Goal: Check status: Check status

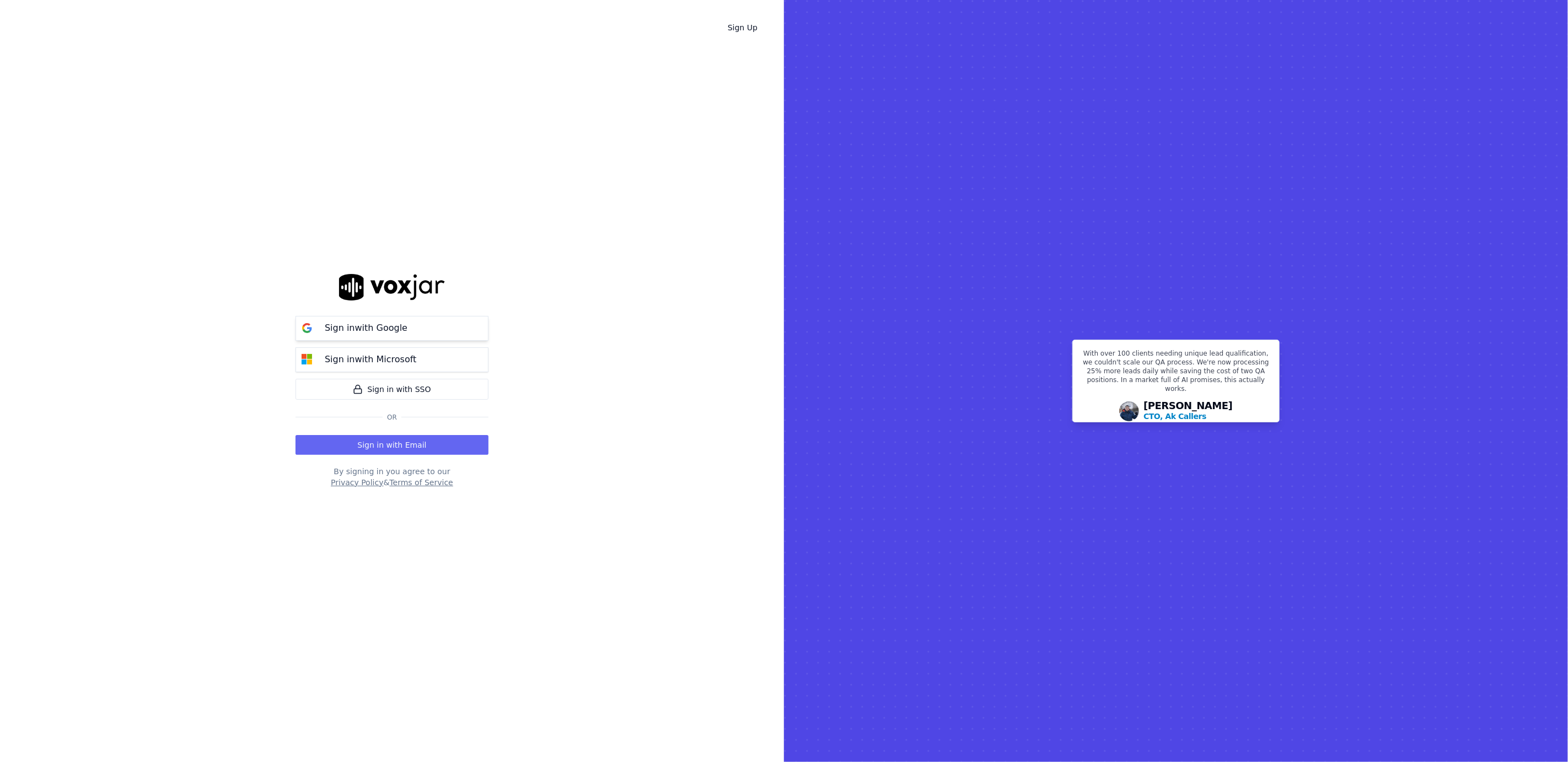
click at [429, 330] on button "Sign in with Google" at bounding box center [391, 328] width 193 height 25
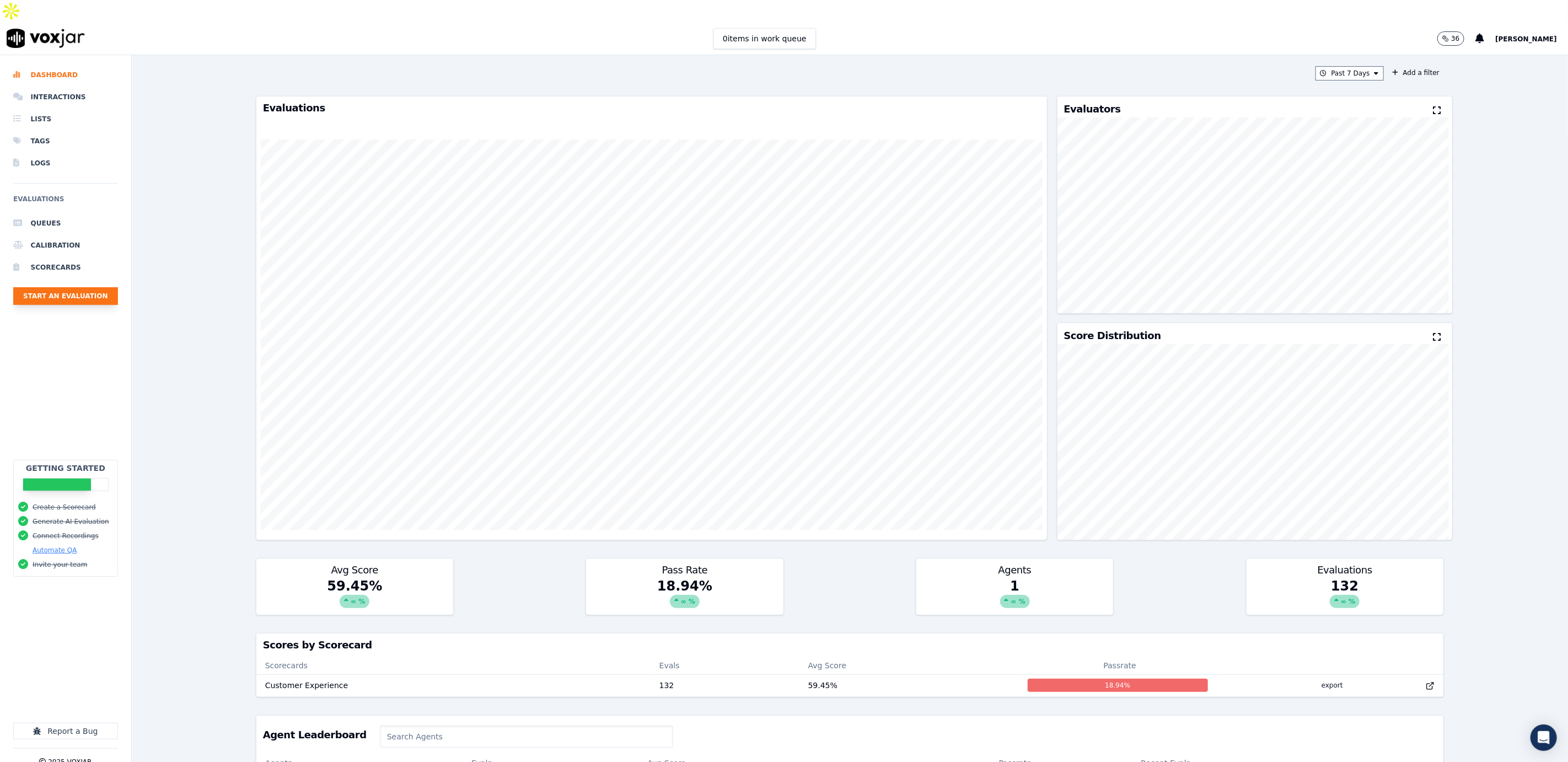
click at [61, 287] on button "Start an Evaluation" at bounding box center [66, 296] width 105 height 18
click at [60, 86] on li "Interactions" at bounding box center [66, 97] width 105 height 22
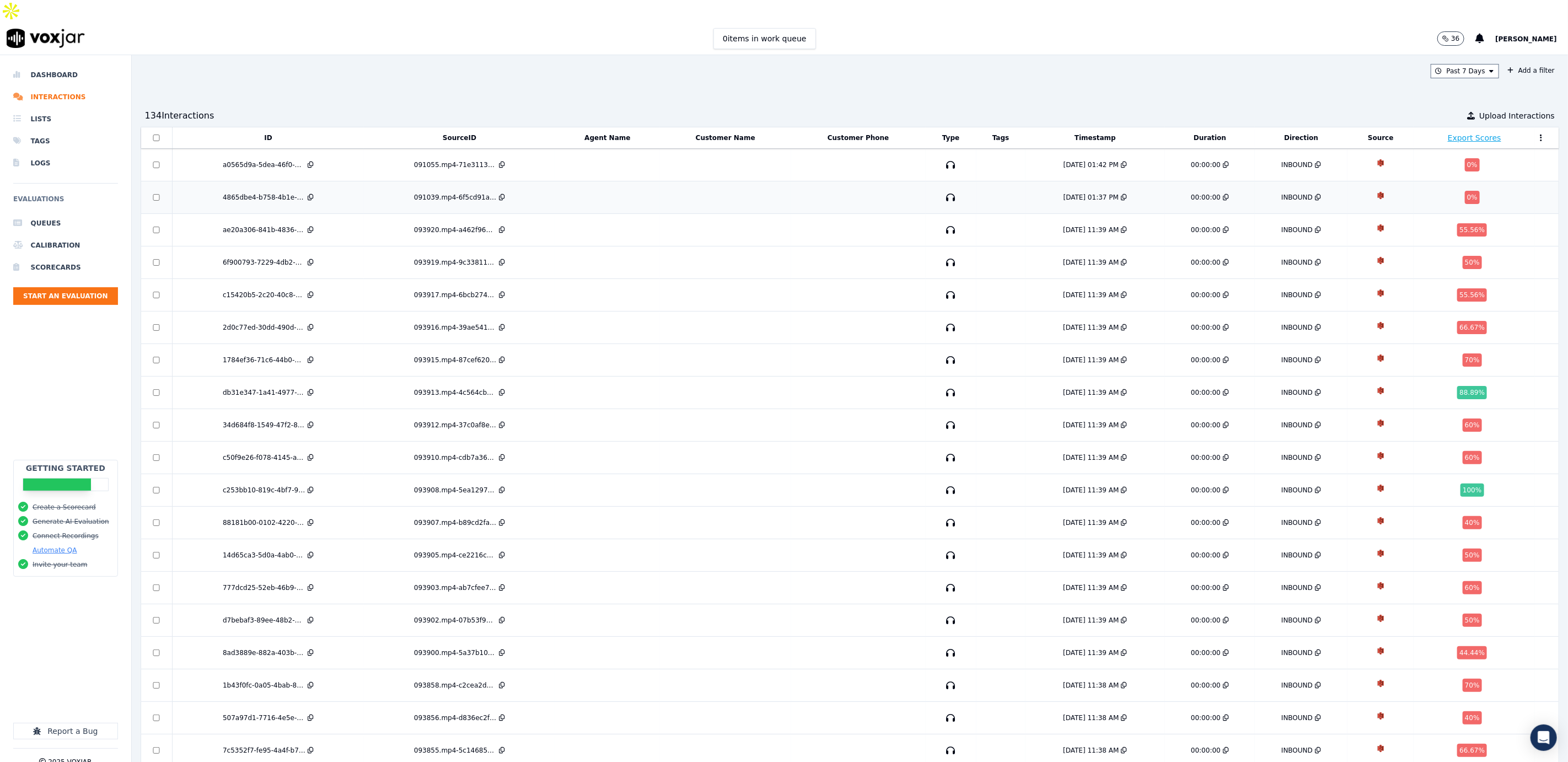
click at [273, 193] on div "4865dbe4-b758-4b1e-a4a1-83d85172d62e" at bounding box center [264, 197] width 83 height 9
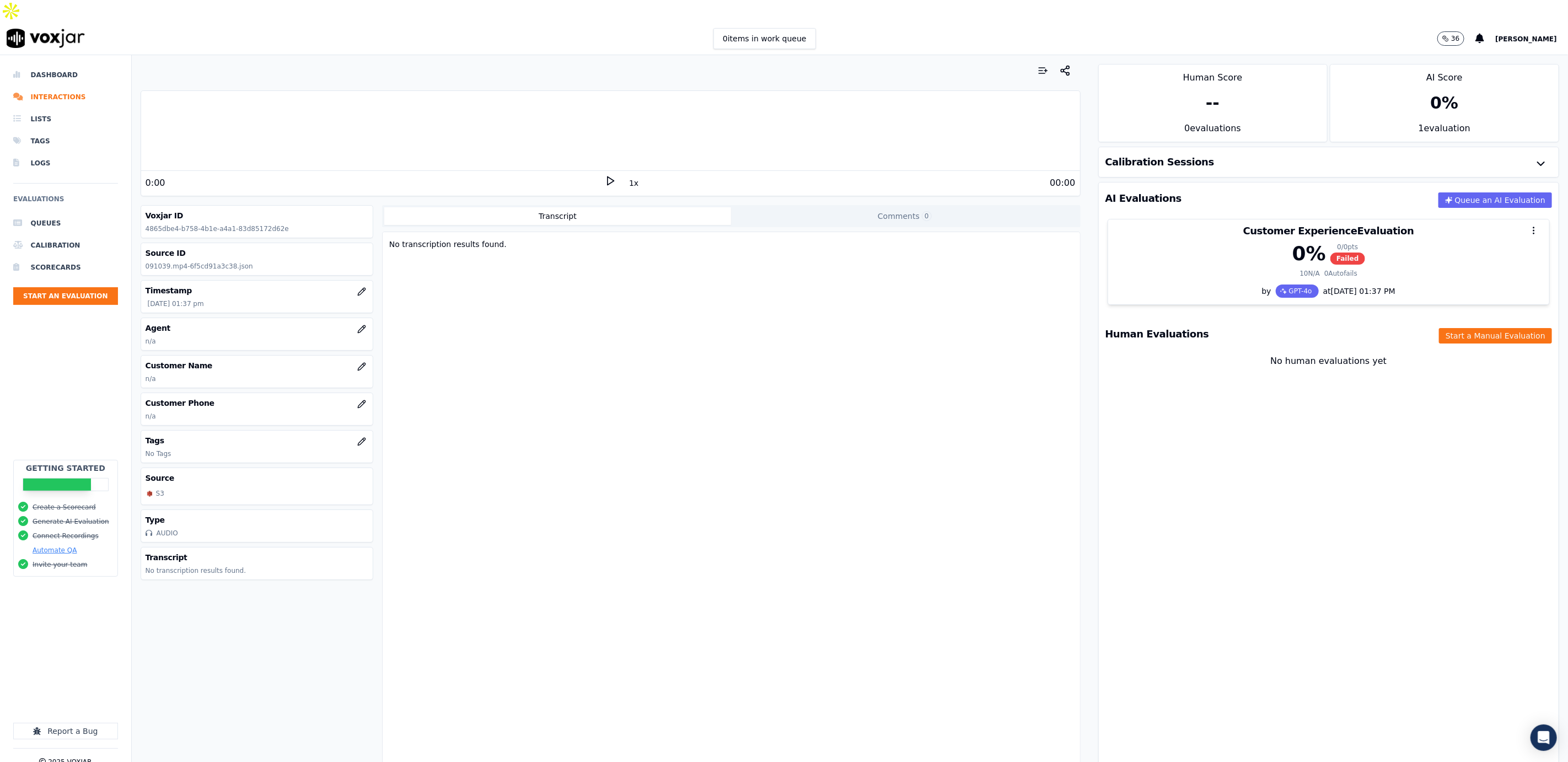
click at [609, 175] on icon at bounding box center [611, 181] width 11 height 11
drag, startPoint x: 638, startPoint y: 191, endPoint x: 377, endPoint y: 119, distance: 270.7
click at [638, 208] on button "Transcript" at bounding box center [558, 216] width 347 height 18
